Goal: Task Accomplishment & Management: Manage account settings

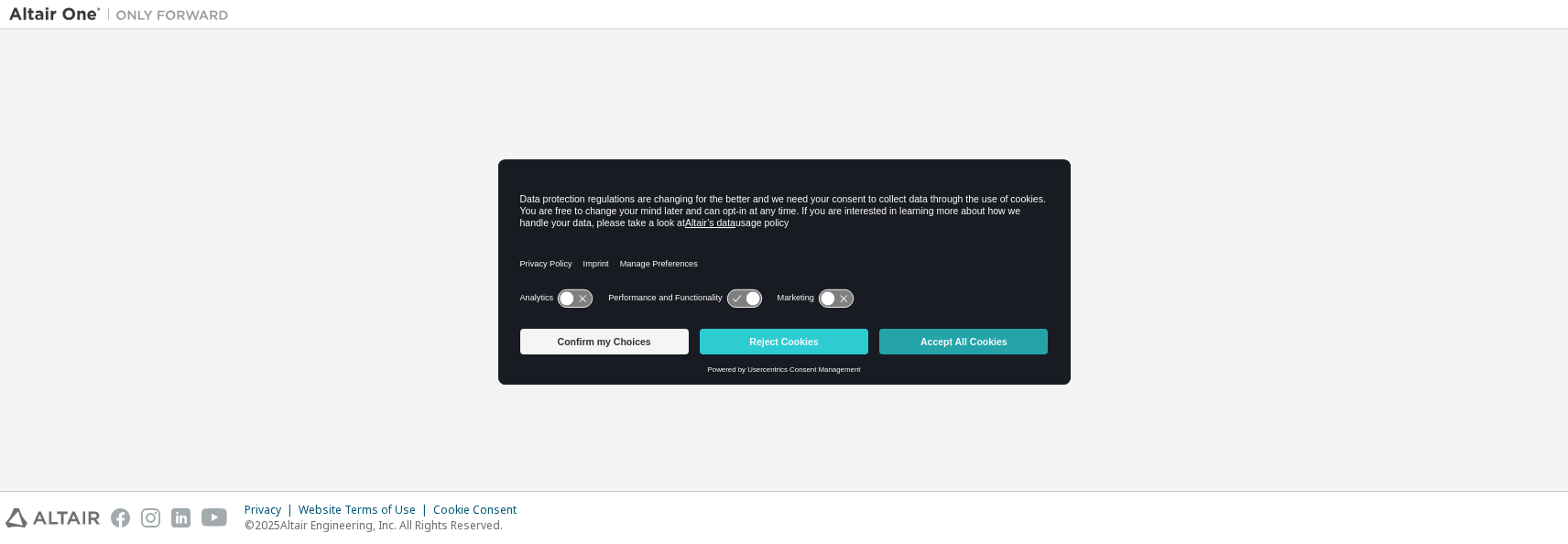
click at [972, 341] on button "Accept All Cookies" at bounding box center [963, 341] width 168 height 26
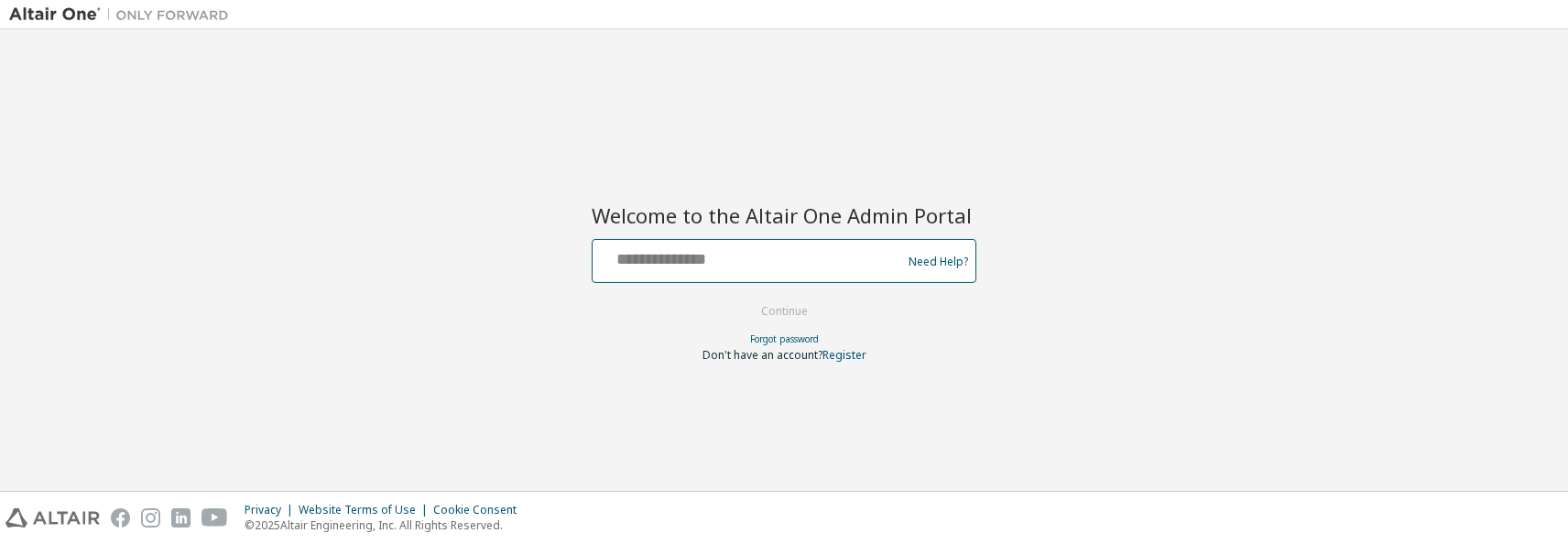
drag, startPoint x: 706, startPoint y: 254, endPoint x: 803, endPoint y: 252, distance: 97.0
click at [707, 254] on input "text" at bounding box center [749, 256] width 300 height 27
type input "**********"
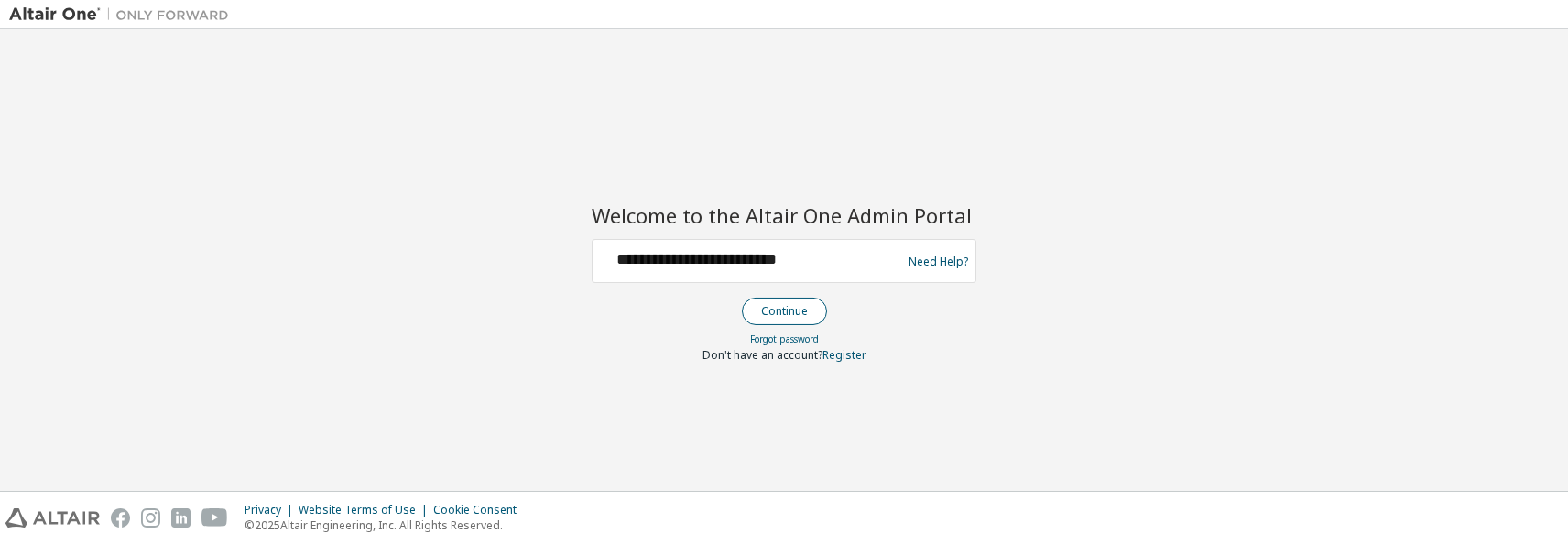
click at [794, 313] on button "Continue" at bounding box center [785, 312] width 85 height 28
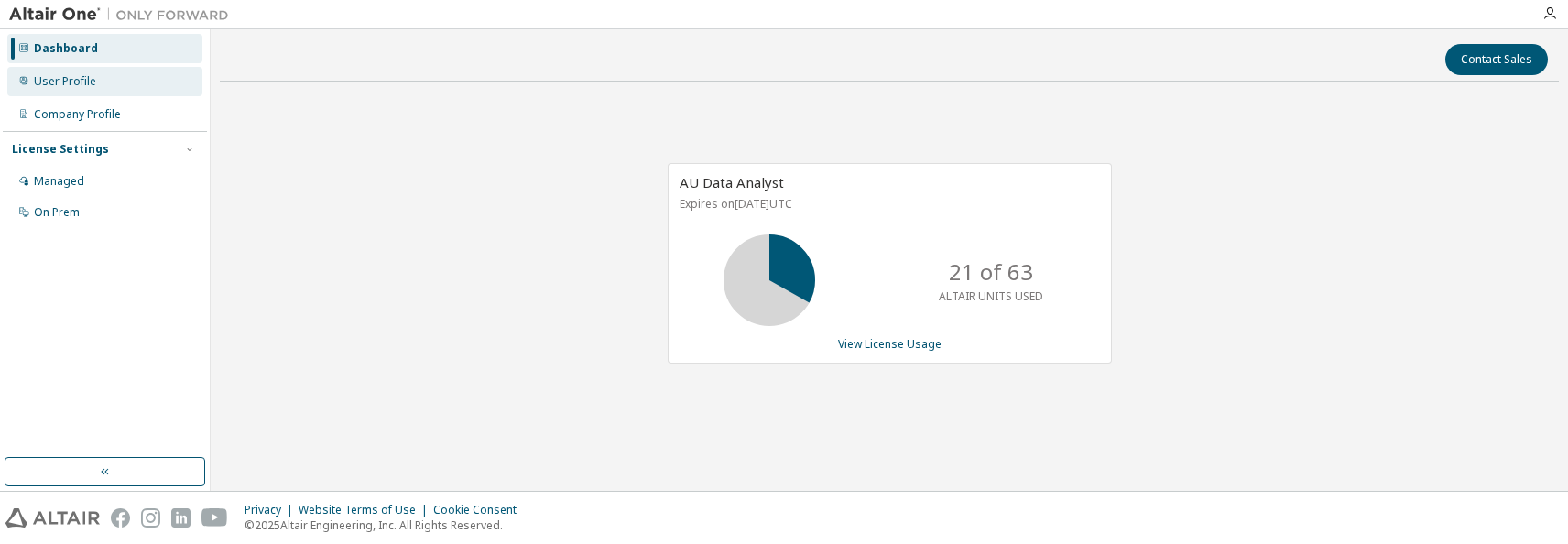
click at [84, 88] on div "User Profile" at bounding box center [64, 81] width 62 height 15
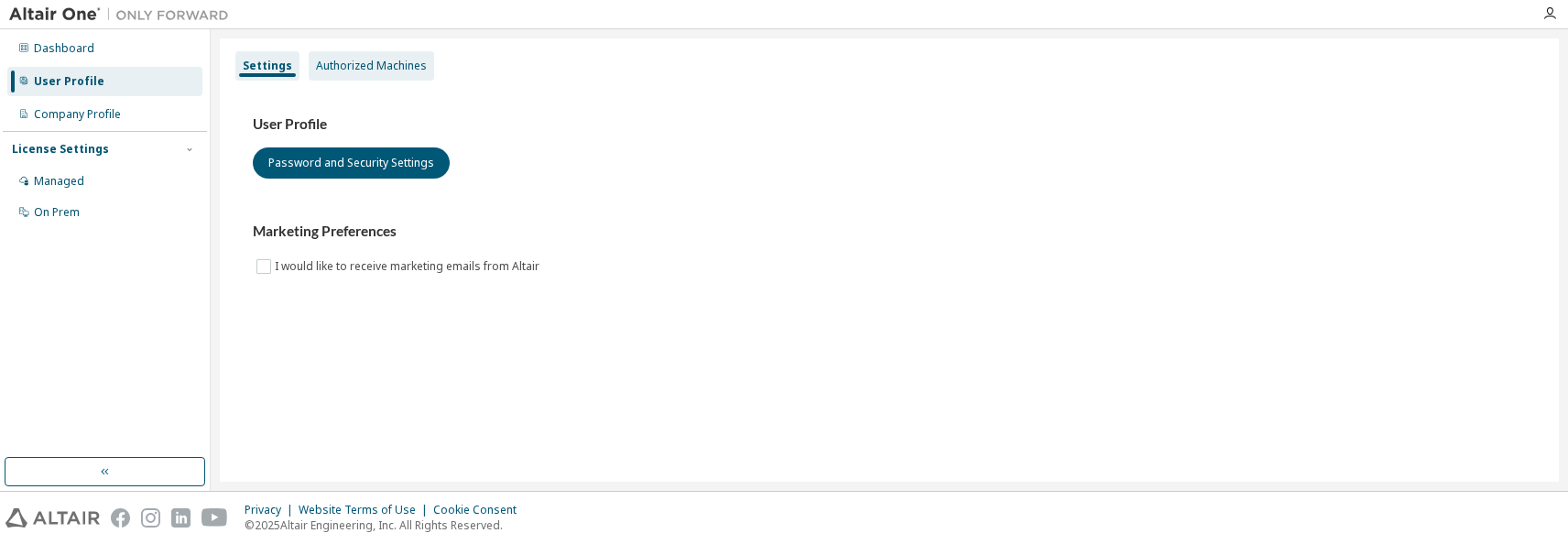
click at [379, 65] on div "Authorized Machines" at bounding box center [371, 65] width 111 height 15
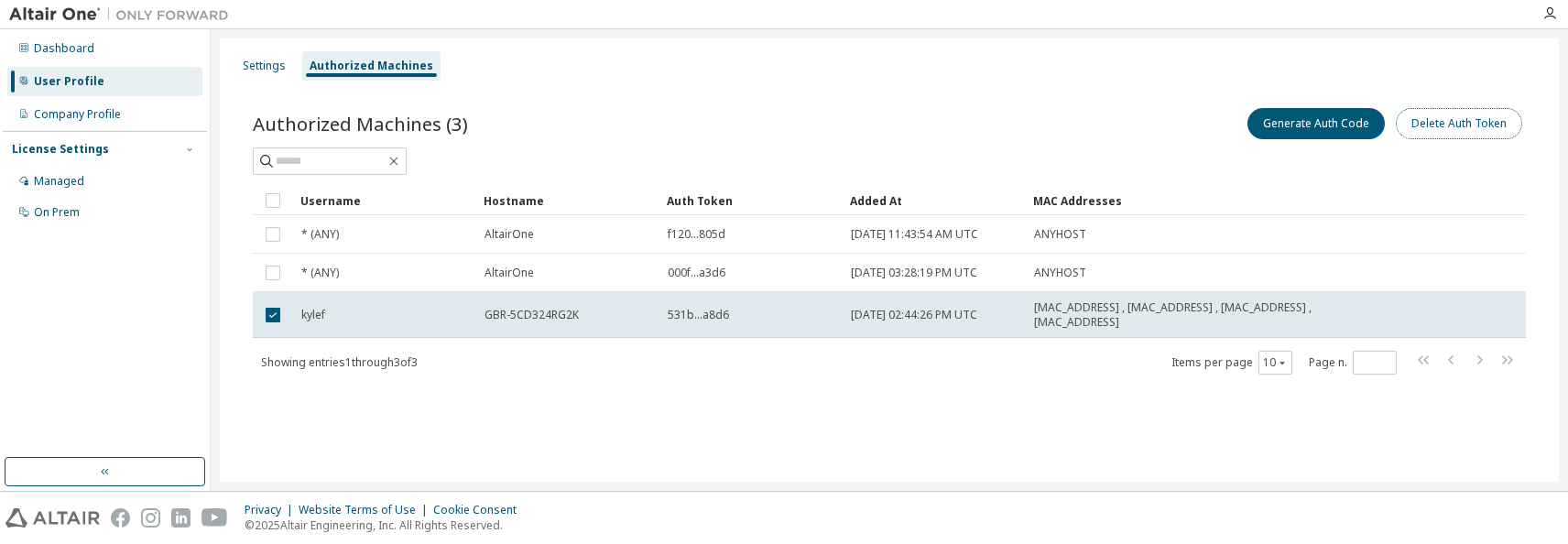
click at [1467, 122] on button "Delete Auth Token" at bounding box center [1459, 123] width 127 height 31
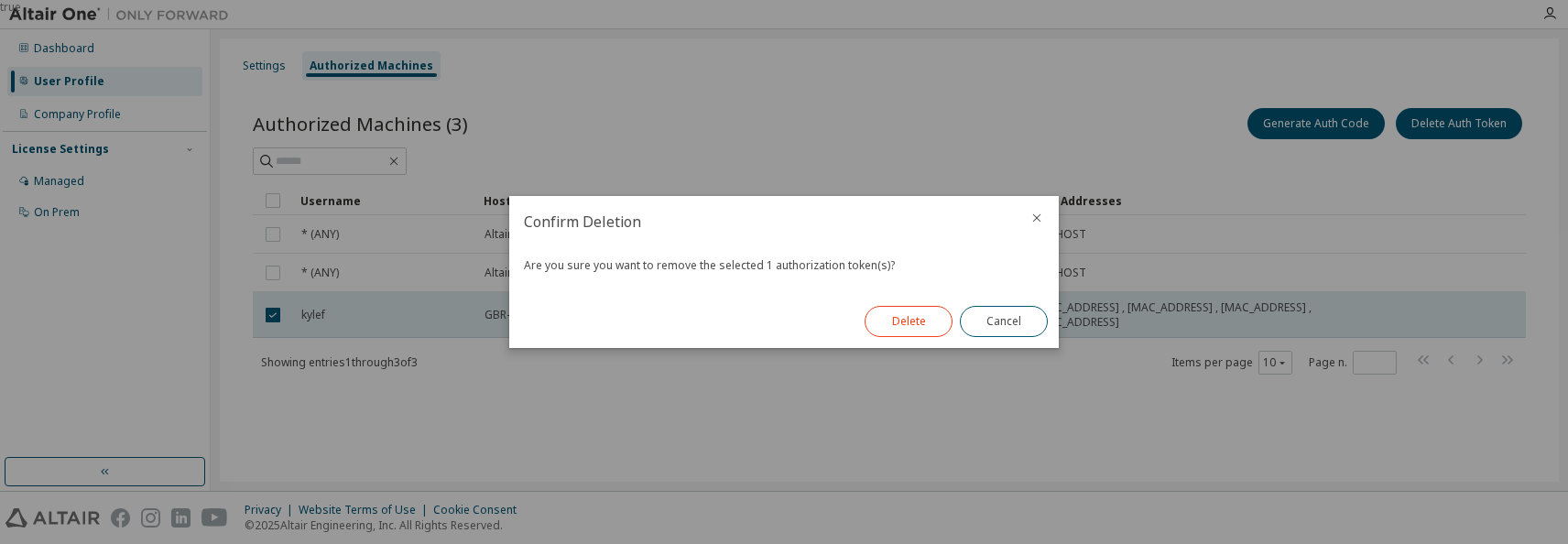
click at [922, 314] on button "Delete" at bounding box center [909, 320] width 88 height 31
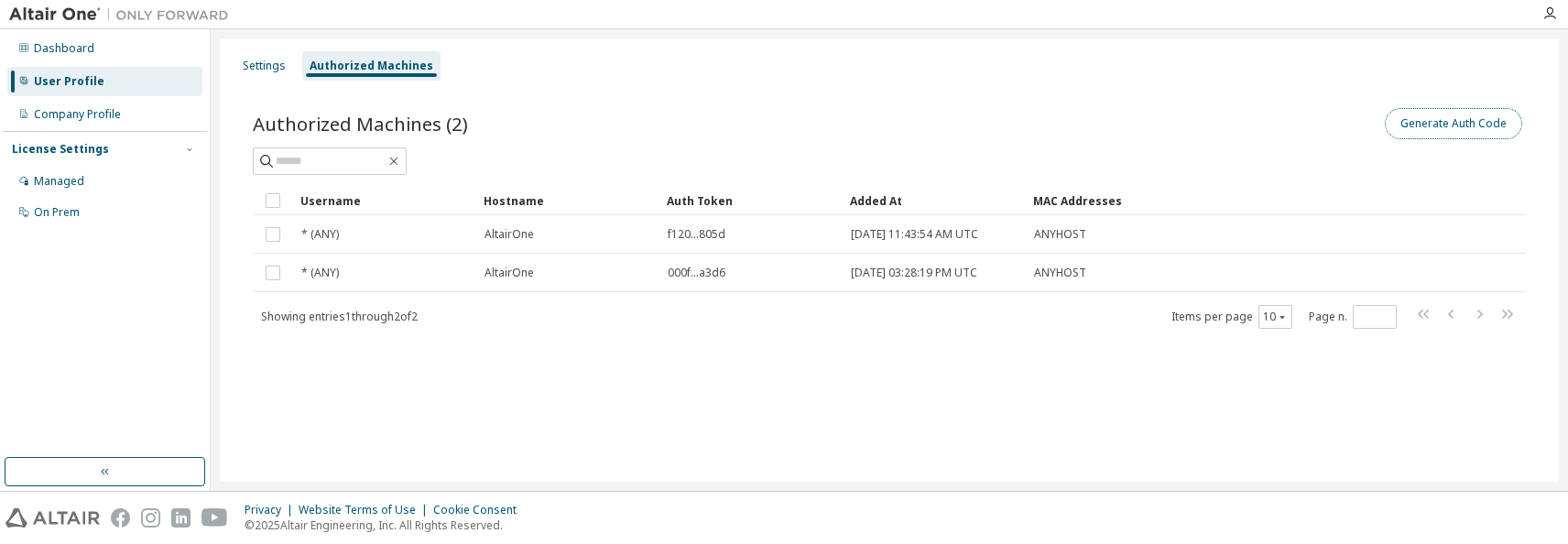
click at [1481, 128] on button "Generate Auth Code" at bounding box center [1453, 123] width 138 height 31
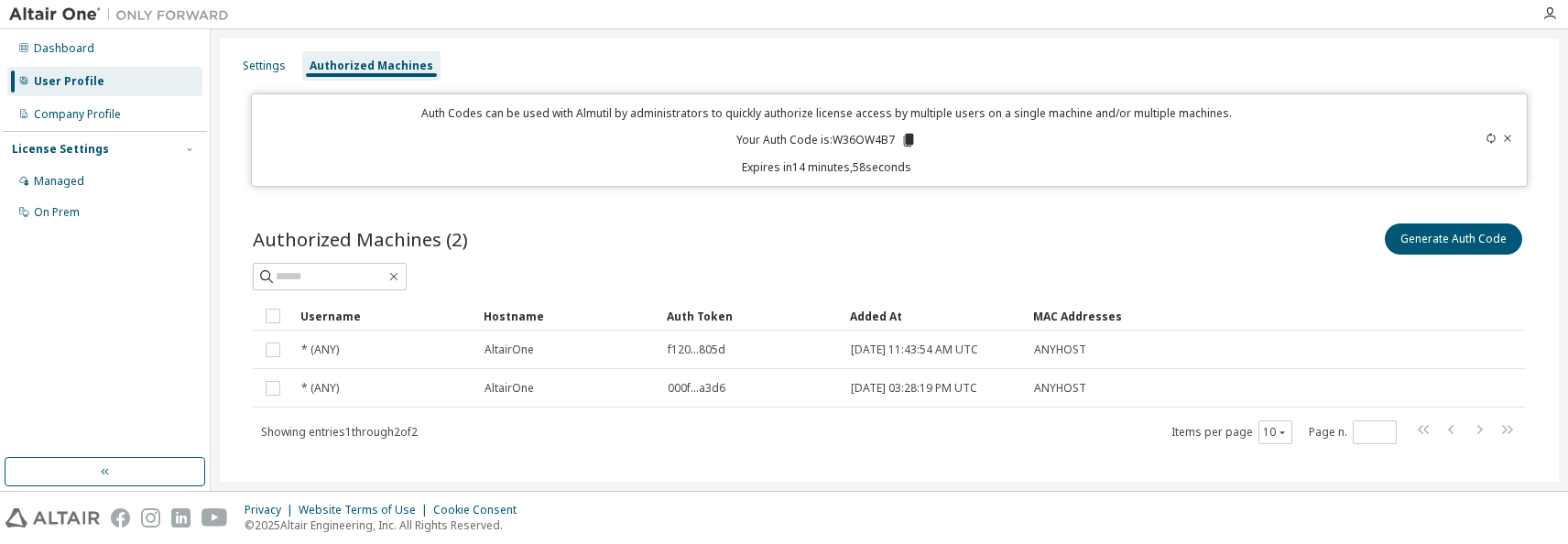
click at [907, 139] on icon at bounding box center [909, 139] width 10 height 13
click at [266, 62] on div "Settings" at bounding box center [263, 65] width 43 height 15
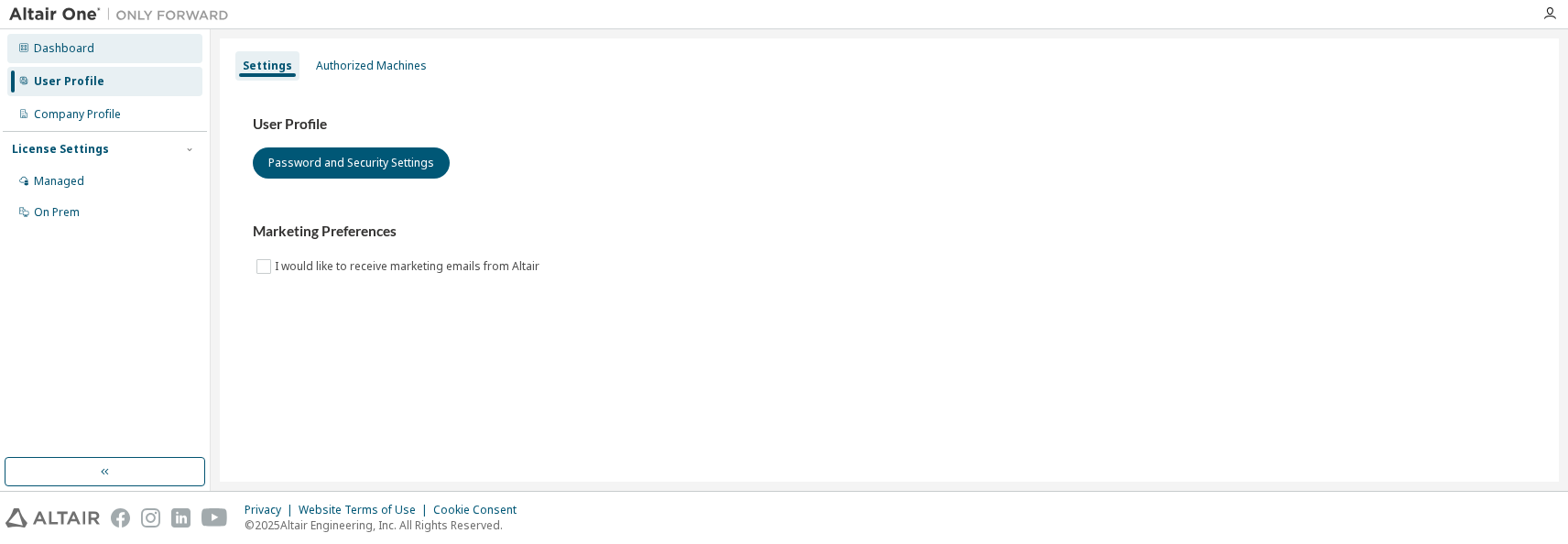
click at [64, 54] on div "Dashboard" at bounding box center [63, 48] width 60 height 15
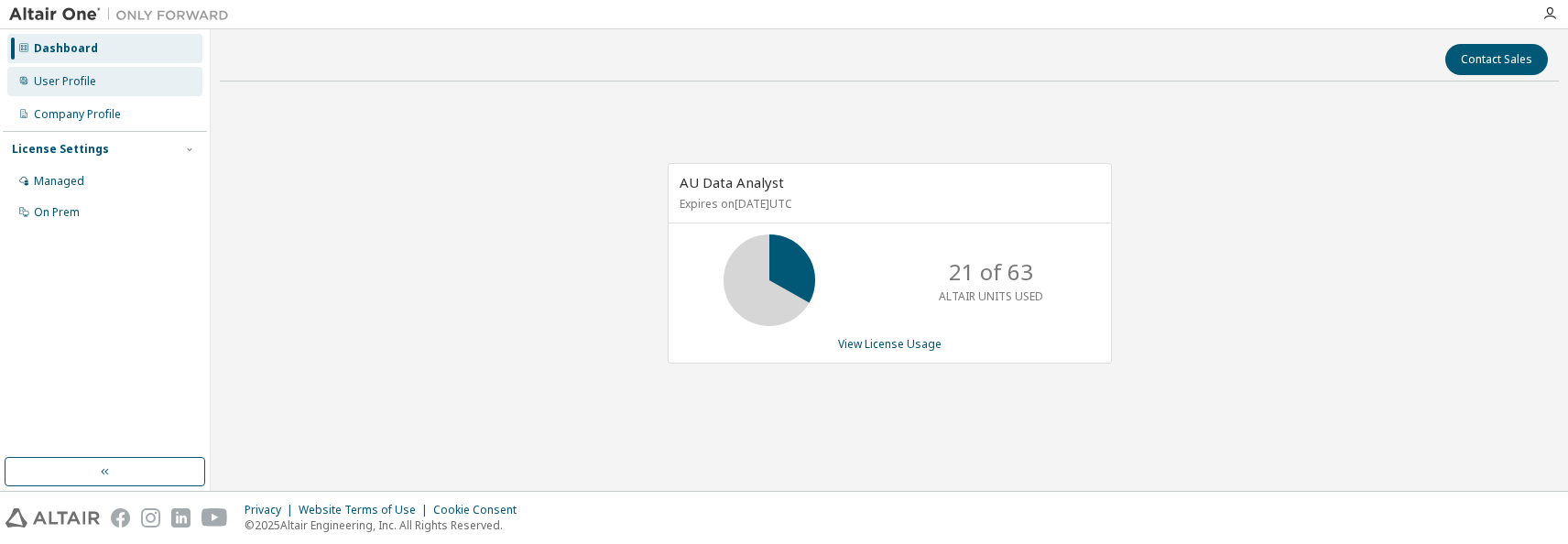
click at [75, 79] on div "User Profile" at bounding box center [64, 81] width 62 height 15
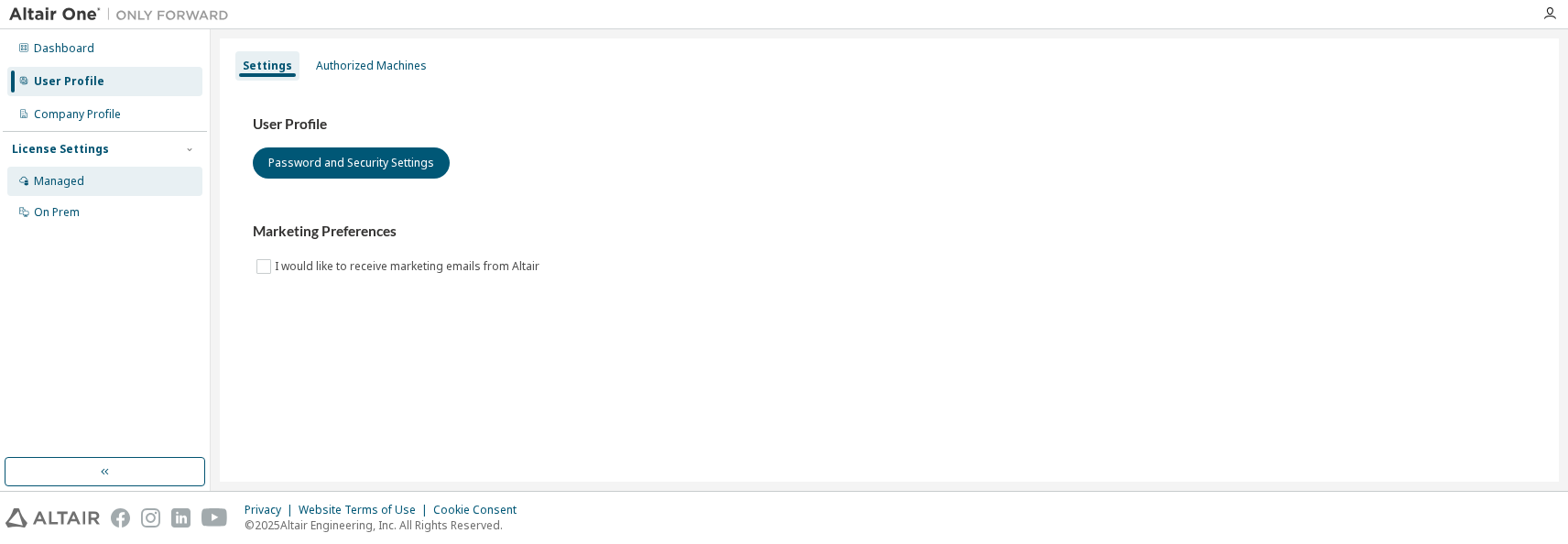
click at [72, 182] on div "Managed" at bounding box center [58, 181] width 50 height 15
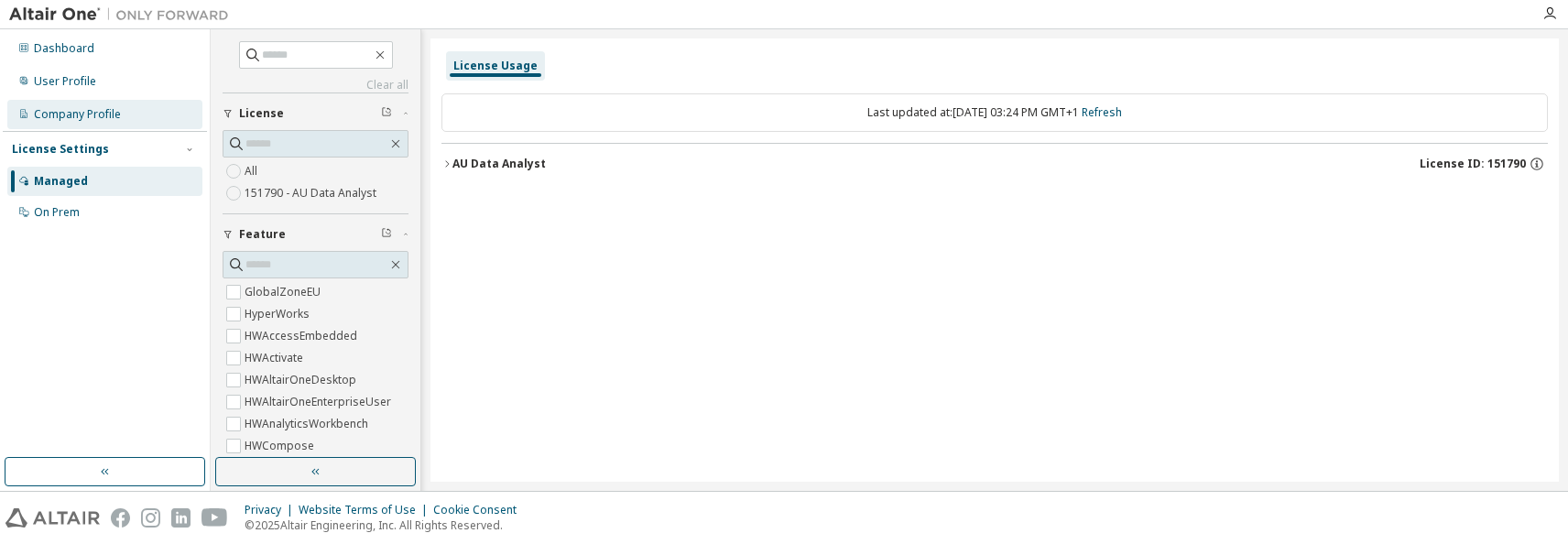
click at [79, 117] on div "Company Profile" at bounding box center [77, 114] width 87 height 15
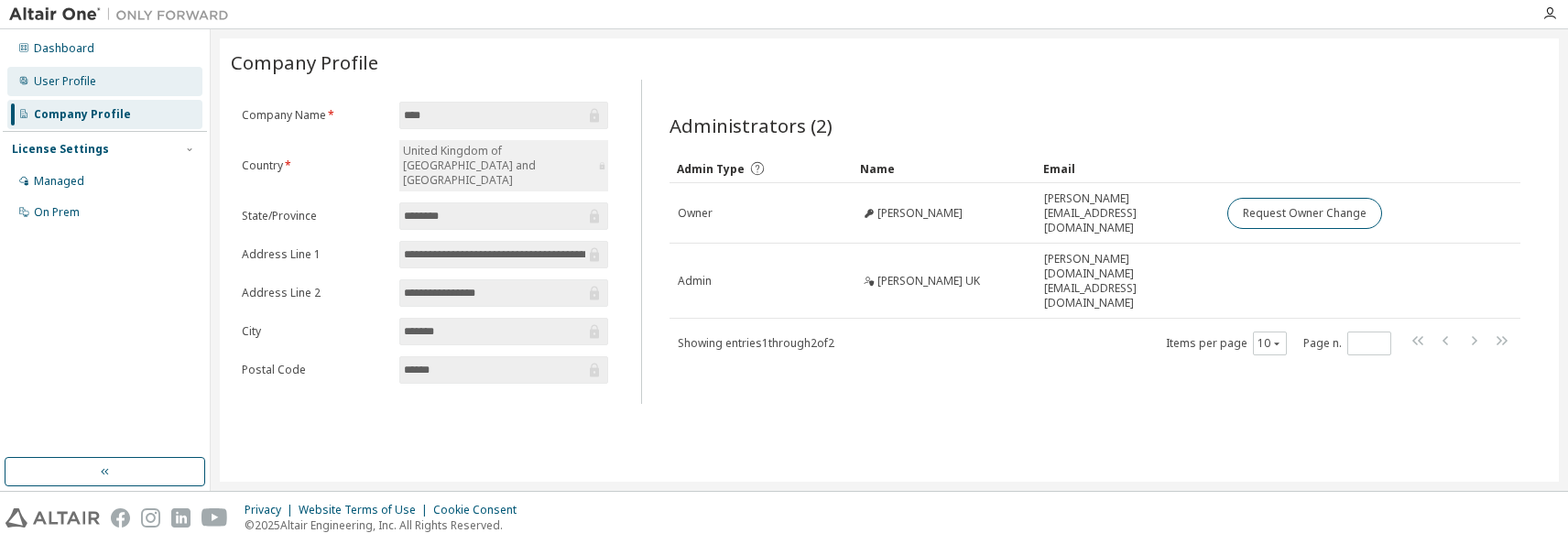
click at [69, 88] on div "User Profile" at bounding box center [64, 81] width 62 height 15
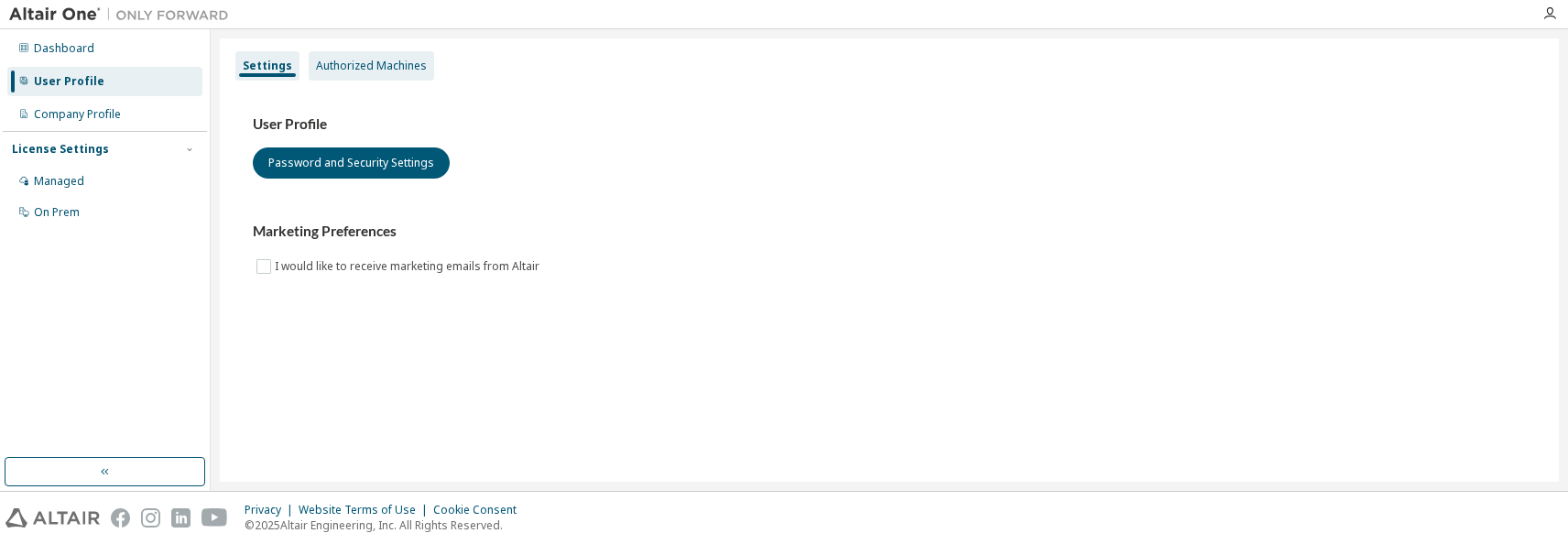
click at [350, 52] on div "Authorized Machines" at bounding box center [371, 66] width 126 height 30
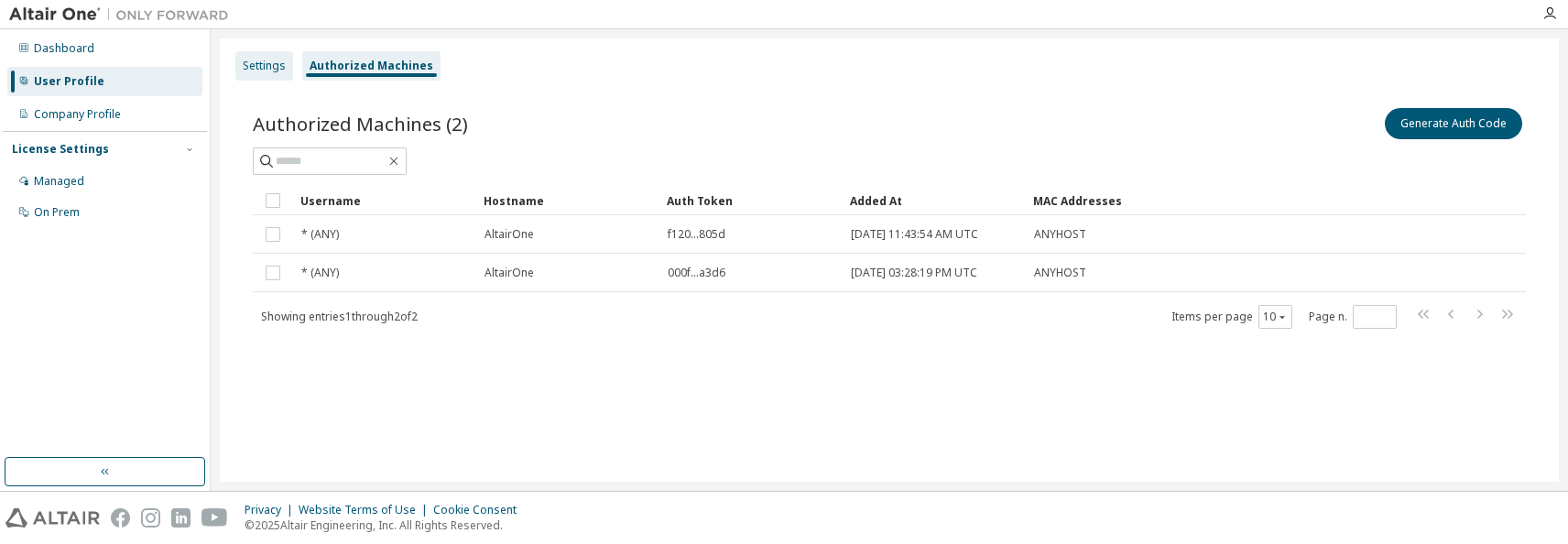
click at [273, 66] on div "Settings" at bounding box center [263, 65] width 43 height 15
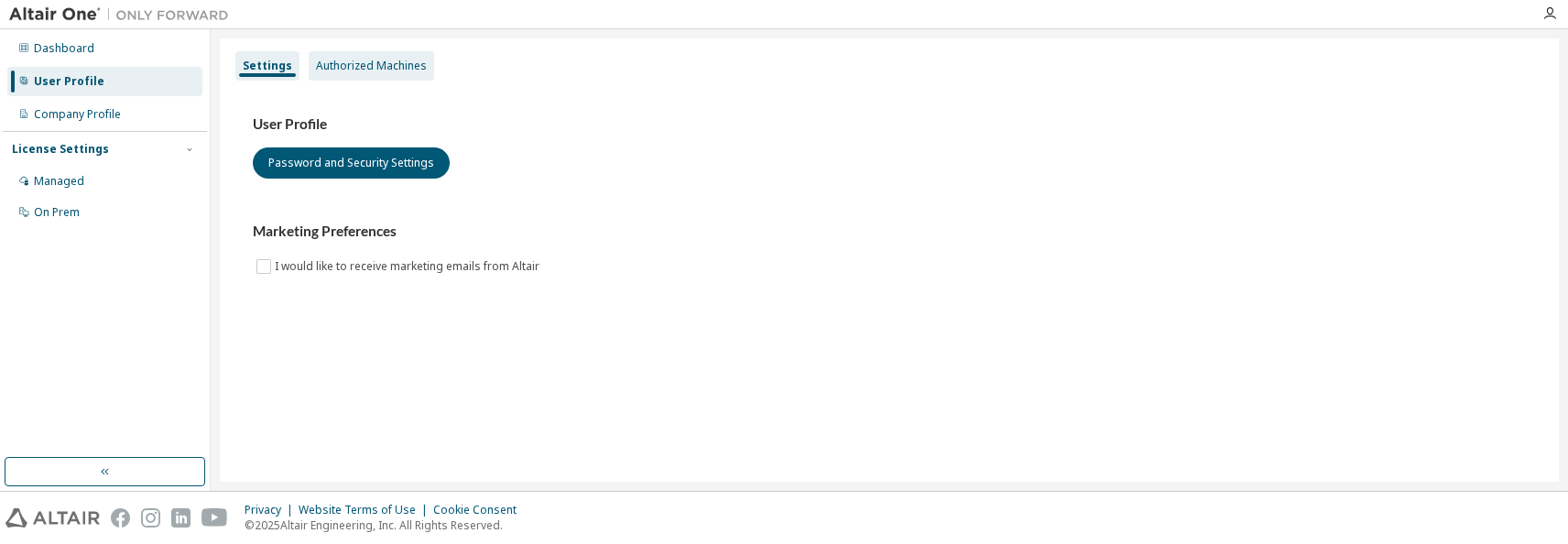
click at [366, 66] on div "Authorized Machines" at bounding box center [371, 65] width 111 height 15
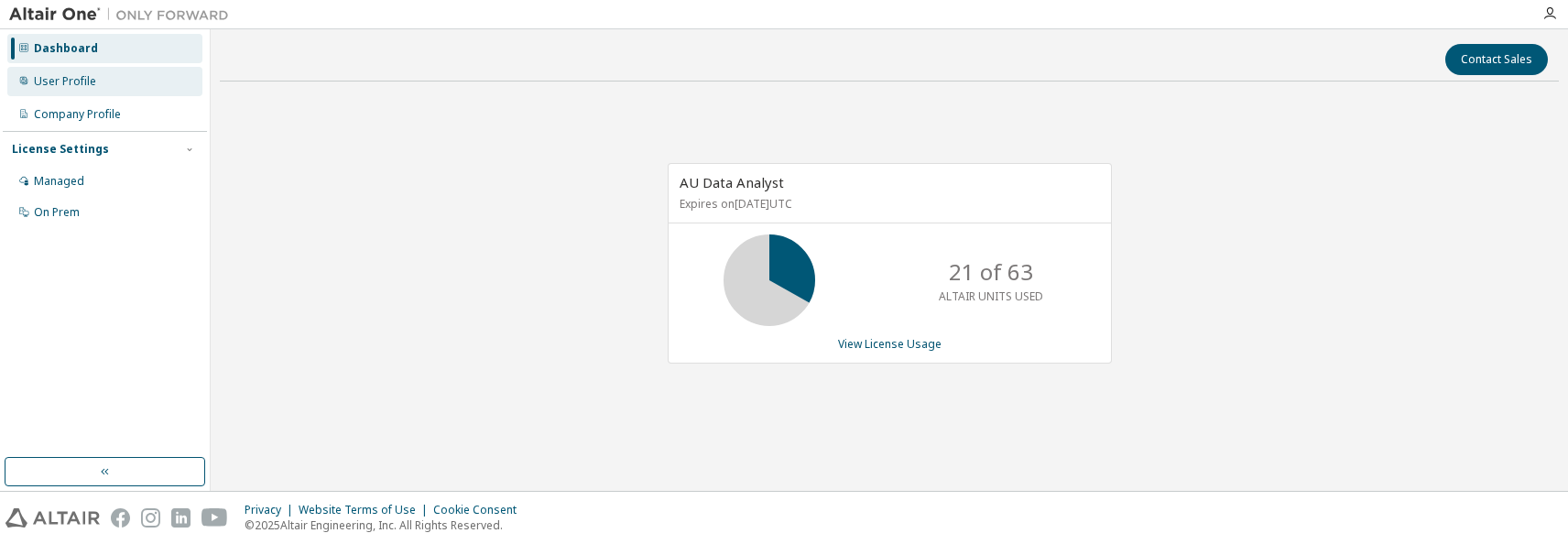
click at [89, 85] on div "User Profile" at bounding box center [64, 81] width 62 height 15
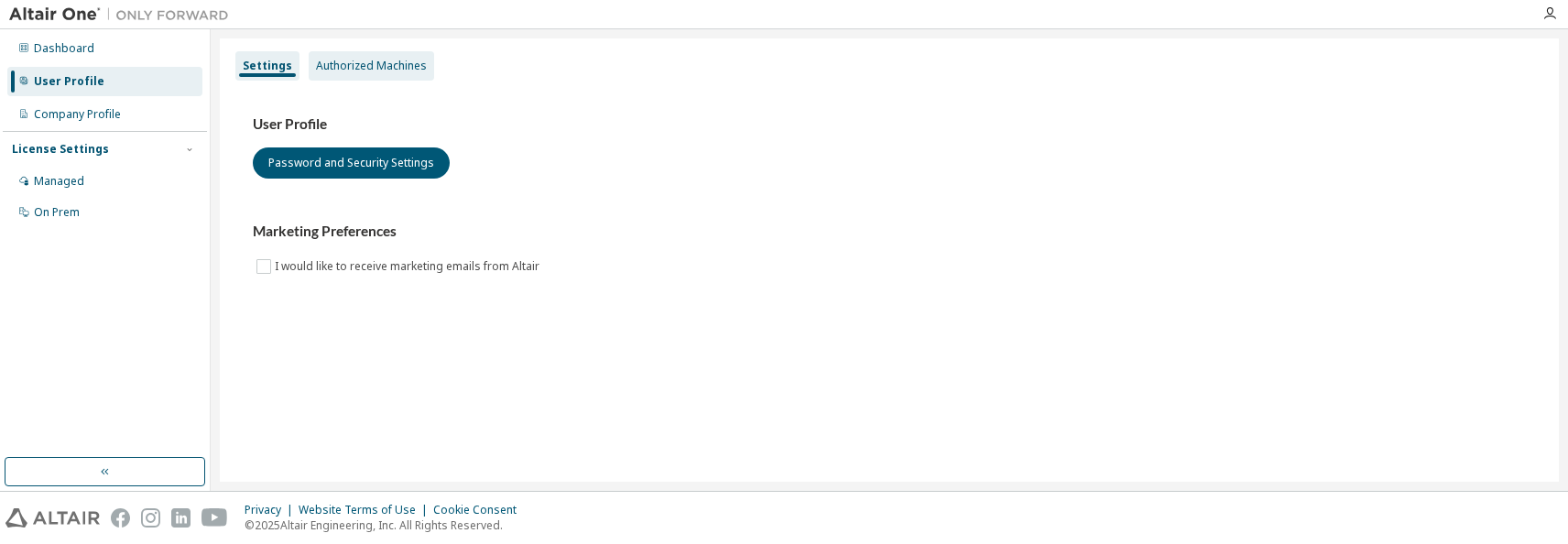
click at [339, 55] on div "Authorized Machines" at bounding box center [371, 66] width 126 height 30
